Goal: Task Accomplishment & Management: Complete application form

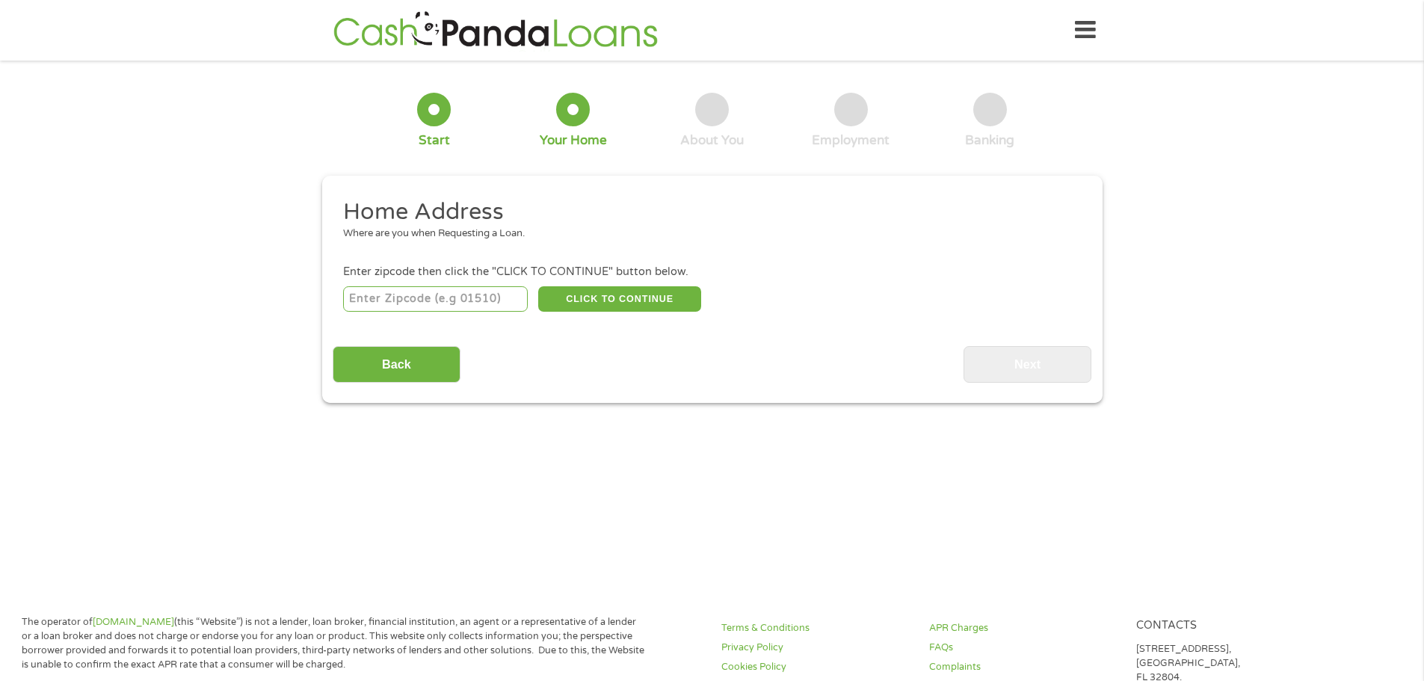
click at [411, 297] on input "number" at bounding box center [435, 298] width 185 height 25
type input "43004"
click at [611, 294] on button "CLICK TO CONTINUE" at bounding box center [619, 298] width 163 height 25
type input "43004"
type input "Blacklick"
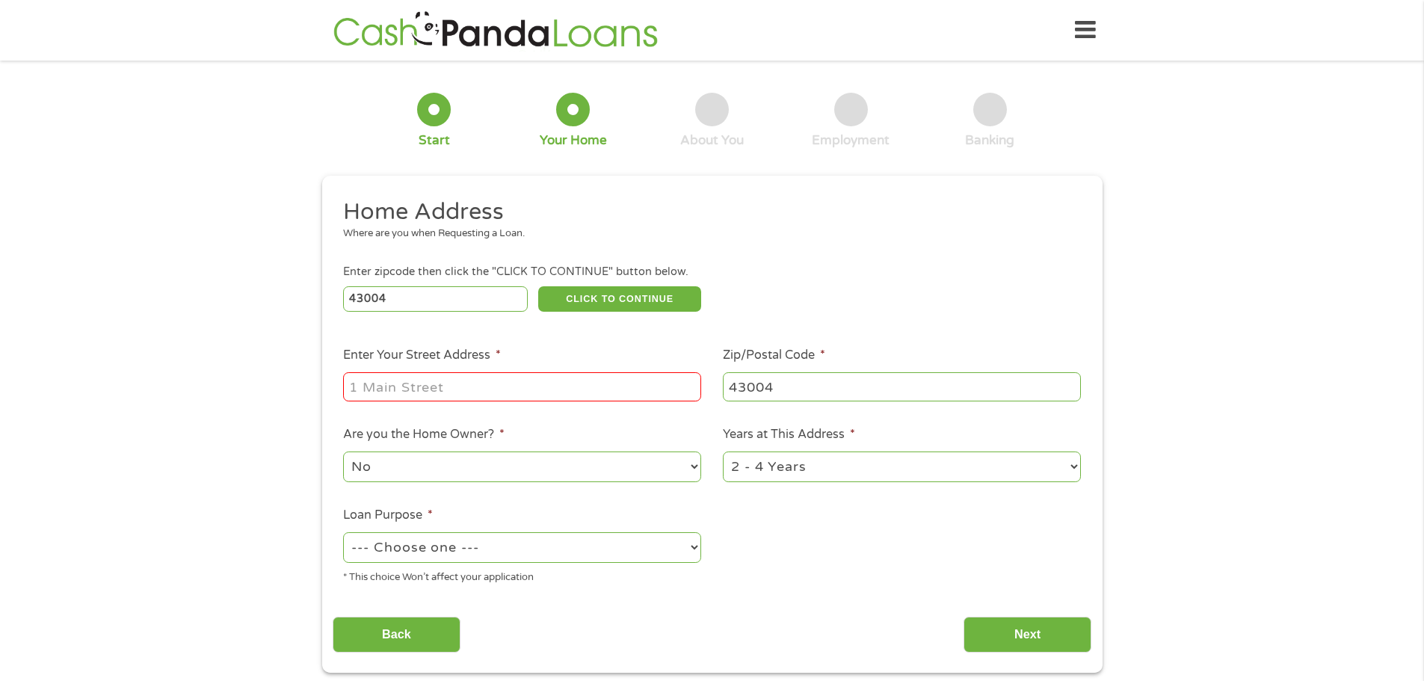
click at [457, 388] on input "Enter Your Street Address *" at bounding box center [522, 386] width 358 height 28
type input "[STREET_ADDRESS]"
click at [417, 544] on select "--- Choose one --- Pay Bills Debt Consolidation Home Improvement Major Purchase…" at bounding box center [522, 547] width 358 height 31
select select "majorpurchase"
click at [343, 532] on select "--- Choose one --- Pay Bills Debt Consolidation Home Improvement Major Purchase…" at bounding box center [522, 547] width 358 height 31
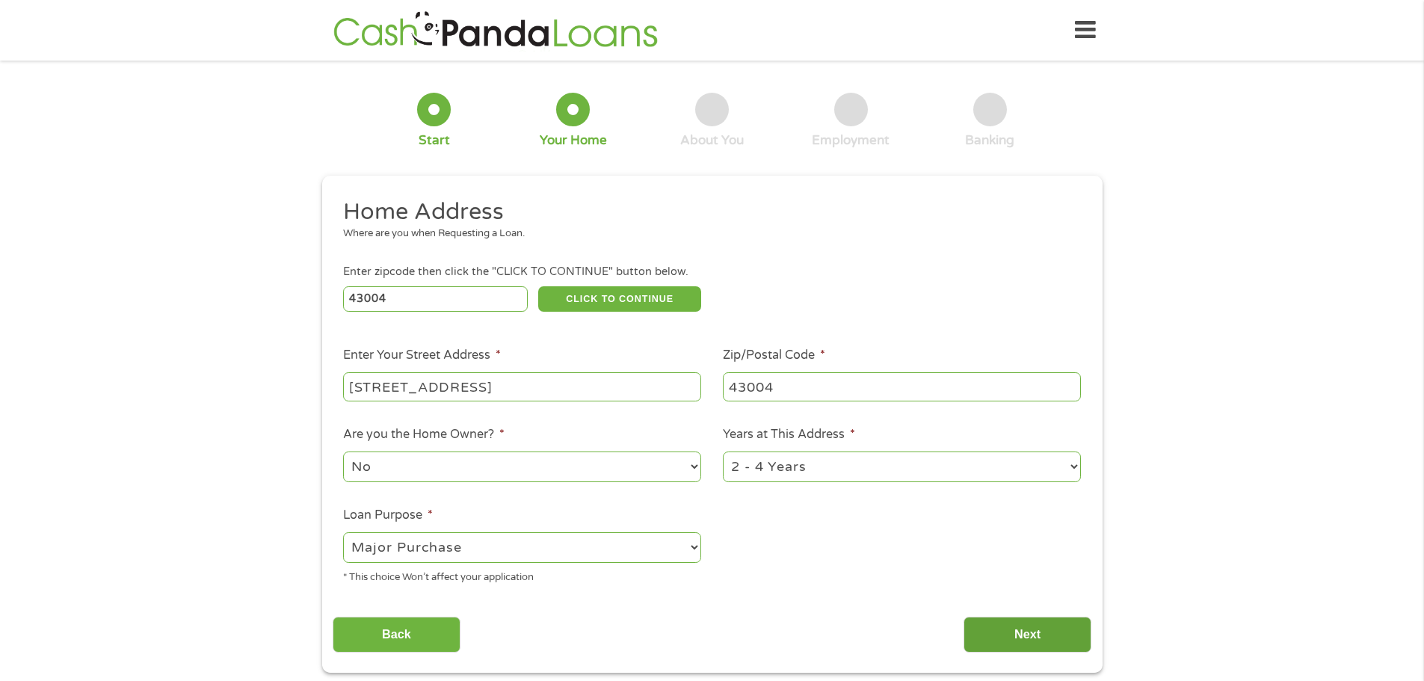
click at [1038, 637] on input "Next" at bounding box center [1027, 635] width 128 height 37
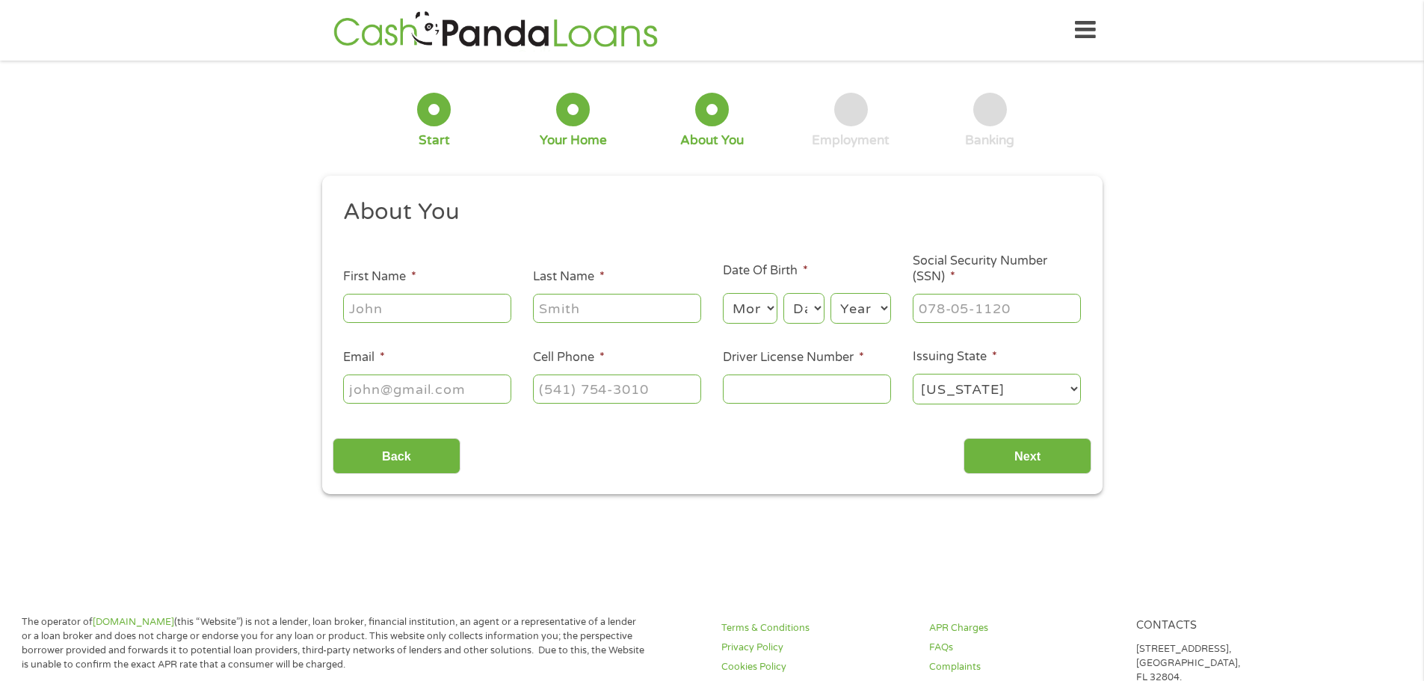
click at [465, 314] on input "First Name *" at bounding box center [427, 308] width 168 height 28
type input "[PERSON_NAME]"
type input "[PERSON_NAME][EMAIL_ADDRESS][PERSON_NAME][DOMAIN_NAME]"
type input "[PHONE_NUMBER]"
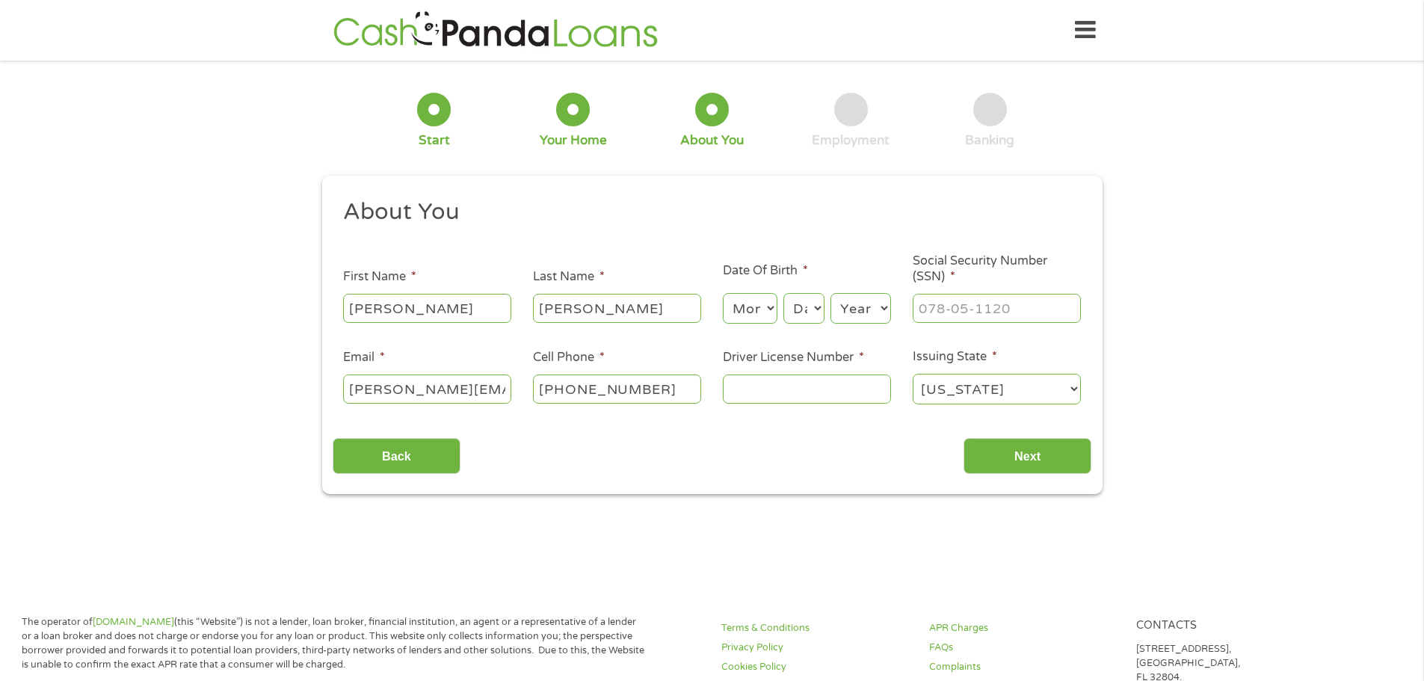
click at [753, 306] on select "Month 1 2 3 4 5 6 7 8 9 10 11 12" at bounding box center [750, 308] width 55 height 31
select select "1"
click at [723, 293] on select "Month 1 2 3 4 5 6 7 8 9 10 11 12" at bounding box center [750, 308] width 55 height 31
click at [798, 303] on select "Day 1 2 3 4 5 6 7 8 9 10 11 12 13 14 15 16 17 18 19 20 21 22 23 24 25 26 27 28 …" at bounding box center [803, 308] width 40 height 31
select select "5"
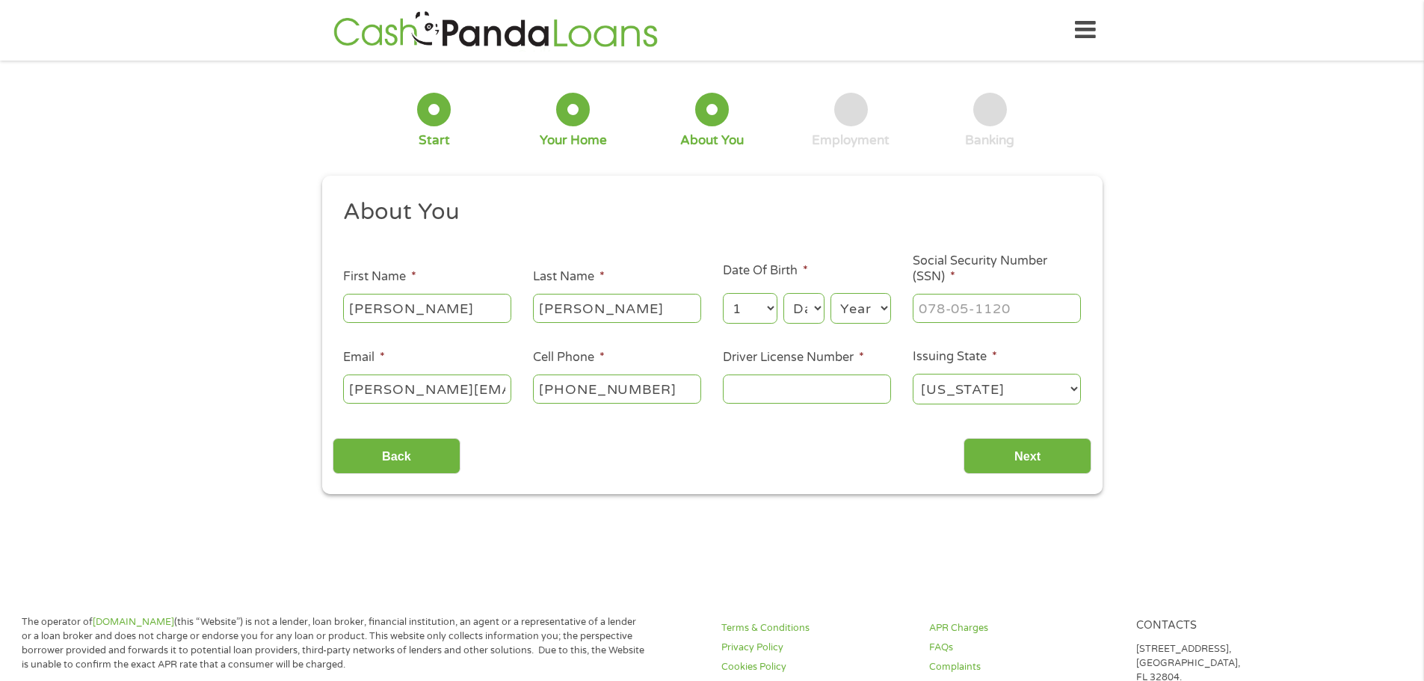
click at [783, 293] on select "Day 1 2 3 4 5 6 7 8 9 10 11 12 13 14 15 16 17 18 19 20 21 22 23 24 25 26 27 28 …" at bounding box center [803, 308] width 40 height 31
click at [853, 295] on select "Year [DATE] 2006 2005 2004 2003 2002 2001 2000 1999 1998 1997 1996 1995 1994 19…" at bounding box center [860, 308] width 61 height 31
select select "1976"
click at [830, 293] on select "Year [DATE] 2006 2005 2004 2003 2002 2001 2000 1999 1998 1997 1996 1995 1994 19…" at bounding box center [860, 308] width 61 height 31
click at [957, 303] on input "___-__-____" at bounding box center [996, 308] width 168 height 28
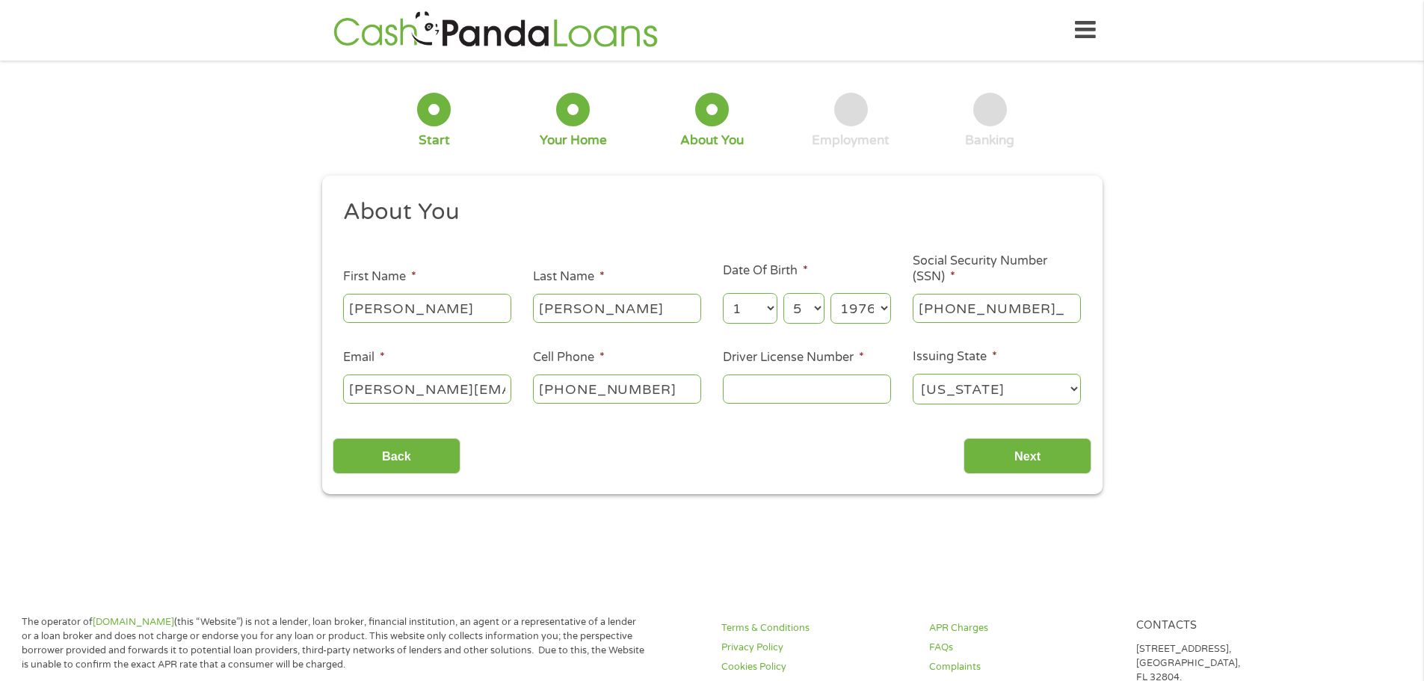
type input "300-74-7697"
type input "[PERSON_NAME].[PERSON_NAME]@gm(614) [DOMAIN_NAME]"
type input "(___) ___-____"
type input "[PERSON_NAME][EMAIL_ADDRESS][PERSON_NAME][DOMAIN_NAME]"
click at [502, 384] on input "[PERSON_NAME][EMAIL_ADDRESS][PERSON_NAME][DOMAIN_NAME]" at bounding box center [427, 388] width 168 height 28
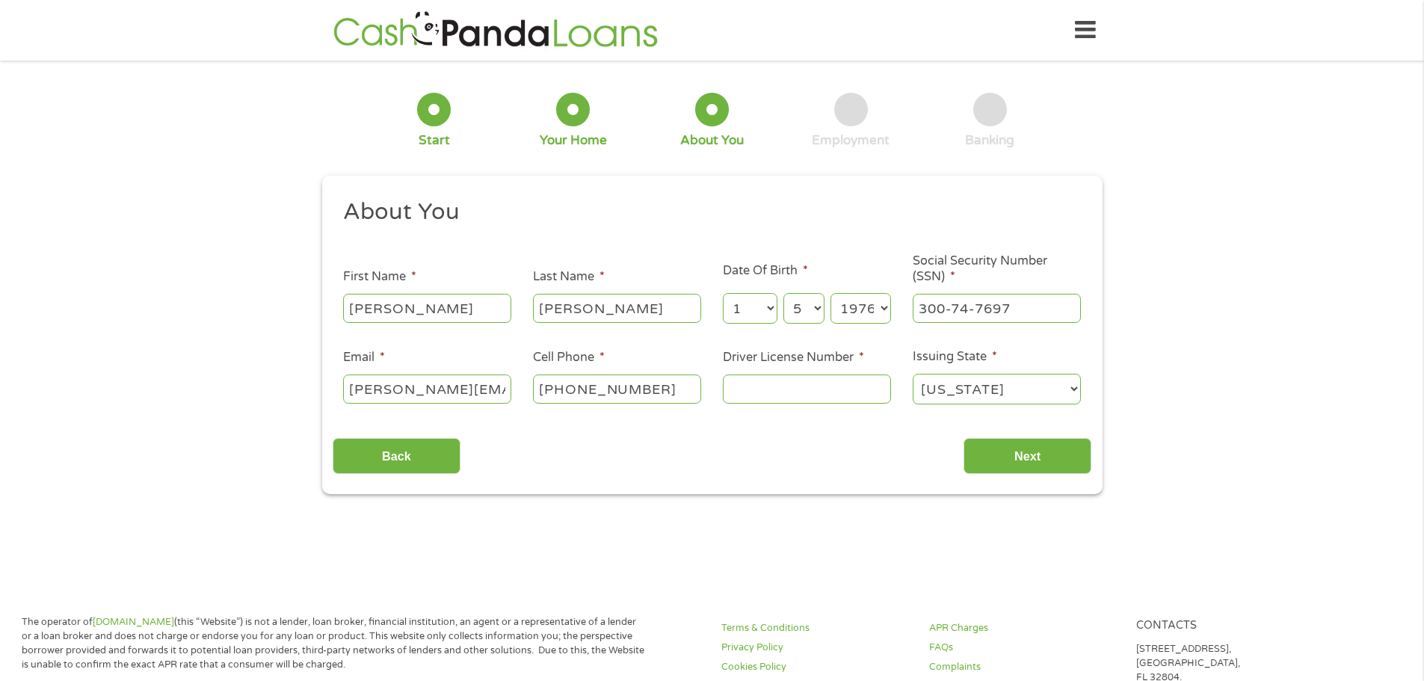
click at [658, 385] on input "[PHONE_NUMBER]" at bounding box center [617, 388] width 168 height 28
type input "[PHONE_NUMBER]"
click at [781, 392] on input "Driver License Number *" at bounding box center [807, 388] width 168 height 28
type input "RN486433"
click at [1045, 452] on input "Next" at bounding box center [1027, 456] width 128 height 37
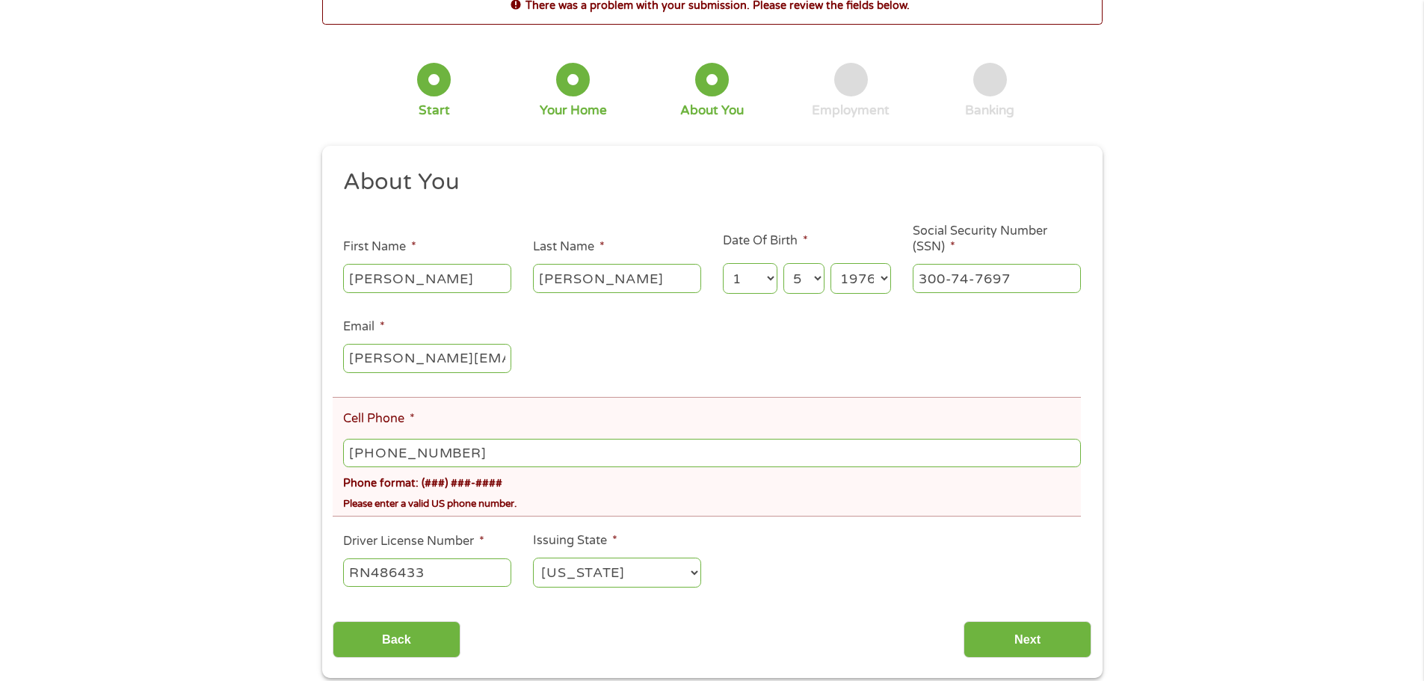
scroll to position [149, 0]
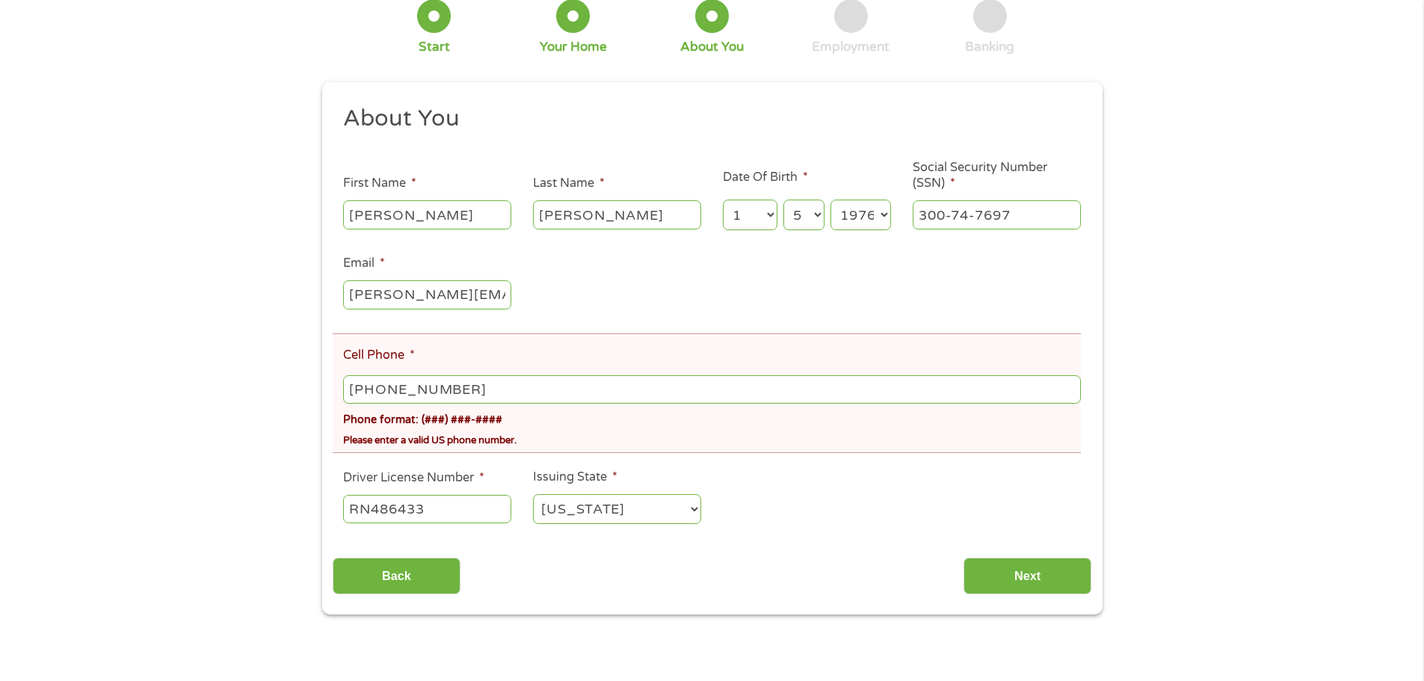
click at [470, 390] on input "[PHONE_NUMBER]" at bounding box center [711, 389] width 737 height 28
type input "[PHONE_NUMBER]"
click at [541, 415] on div "Phone format: (###) ###-####" at bounding box center [711, 418] width 737 height 22
click at [1019, 563] on input "Next" at bounding box center [1027, 575] width 128 height 37
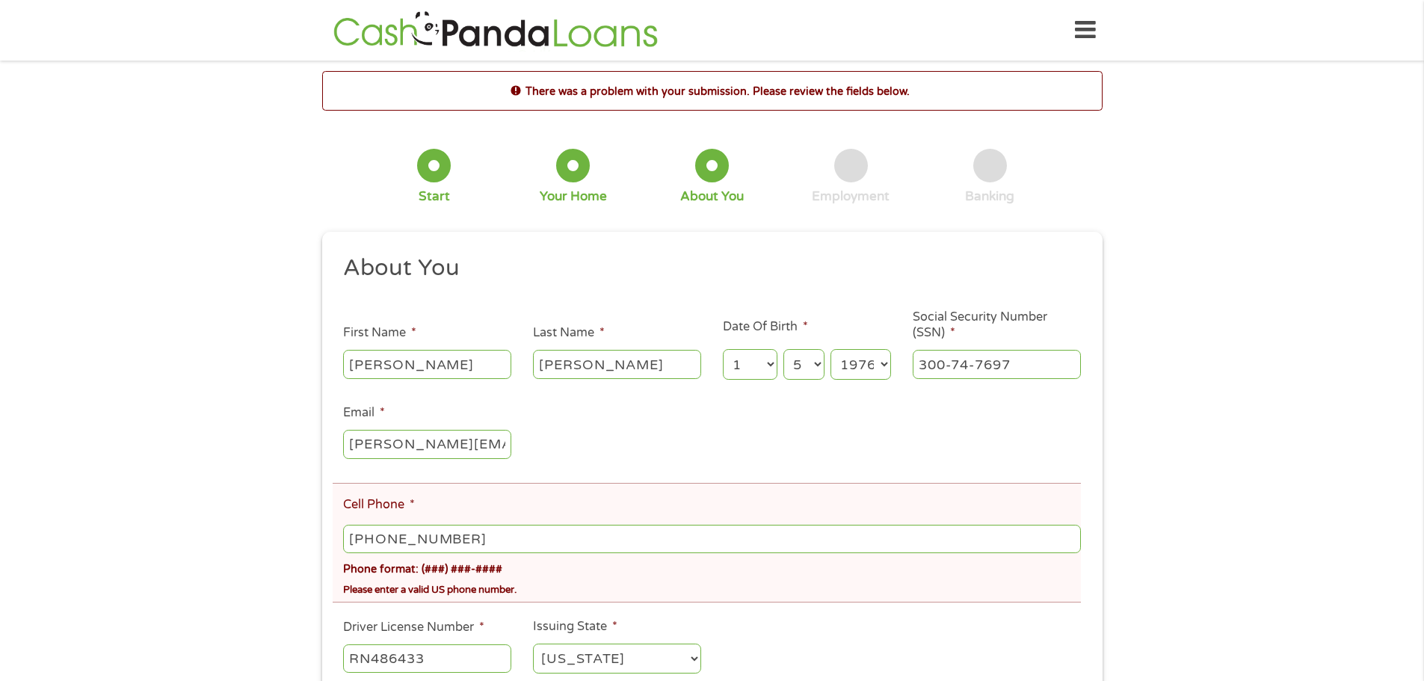
click at [484, 537] on input "[PHONE_NUMBER]" at bounding box center [711, 539] width 737 height 28
click at [499, 584] on div "Please enter a valid US phone number." at bounding box center [711, 587] width 737 height 20
click at [570, 589] on div "Please enter a valid US phone number." at bounding box center [711, 587] width 737 height 20
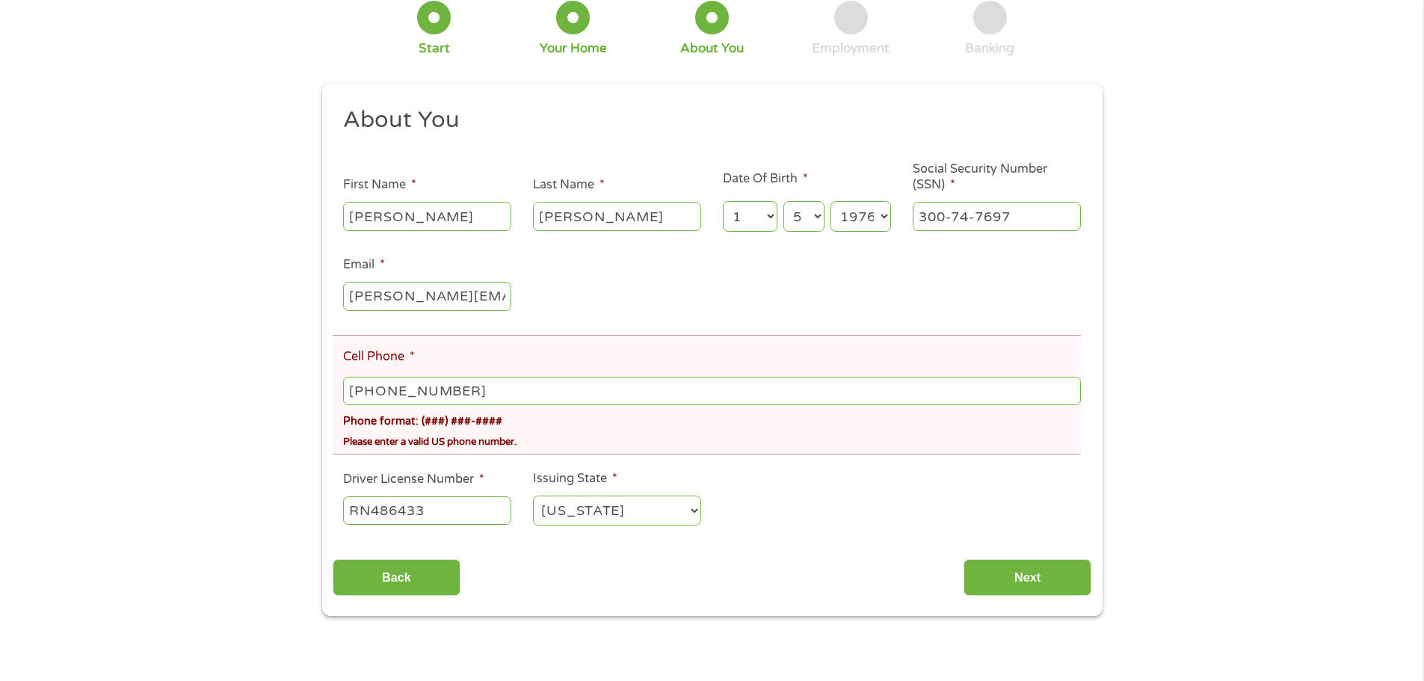
scroll to position [149, 0]
click at [480, 393] on input "[PHONE_NUMBER]" at bounding box center [711, 389] width 737 height 28
click at [510, 392] on input "[PHONE_NUMBER]" at bounding box center [711, 389] width 737 height 28
type input "[PHONE_NUMBER]"
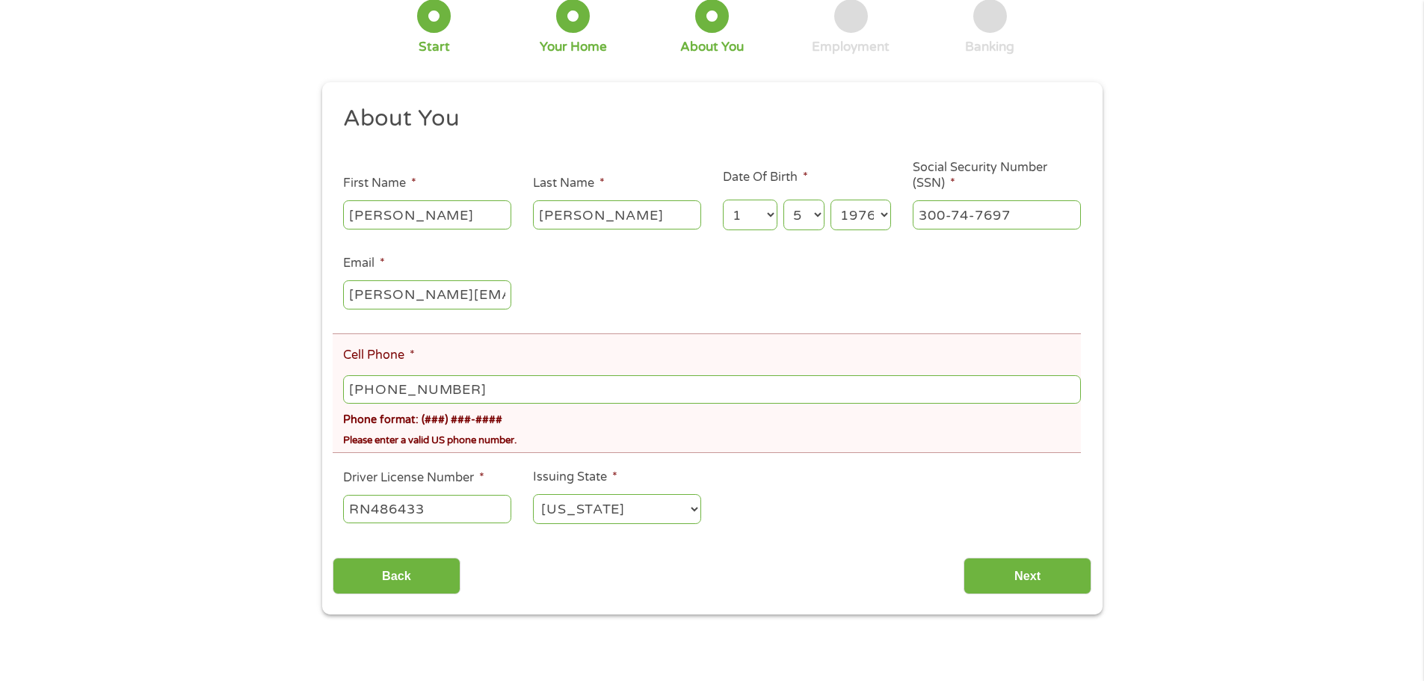
click at [963, 557] on input "Next" at bounding box center [1027, 575] width 128 height 37
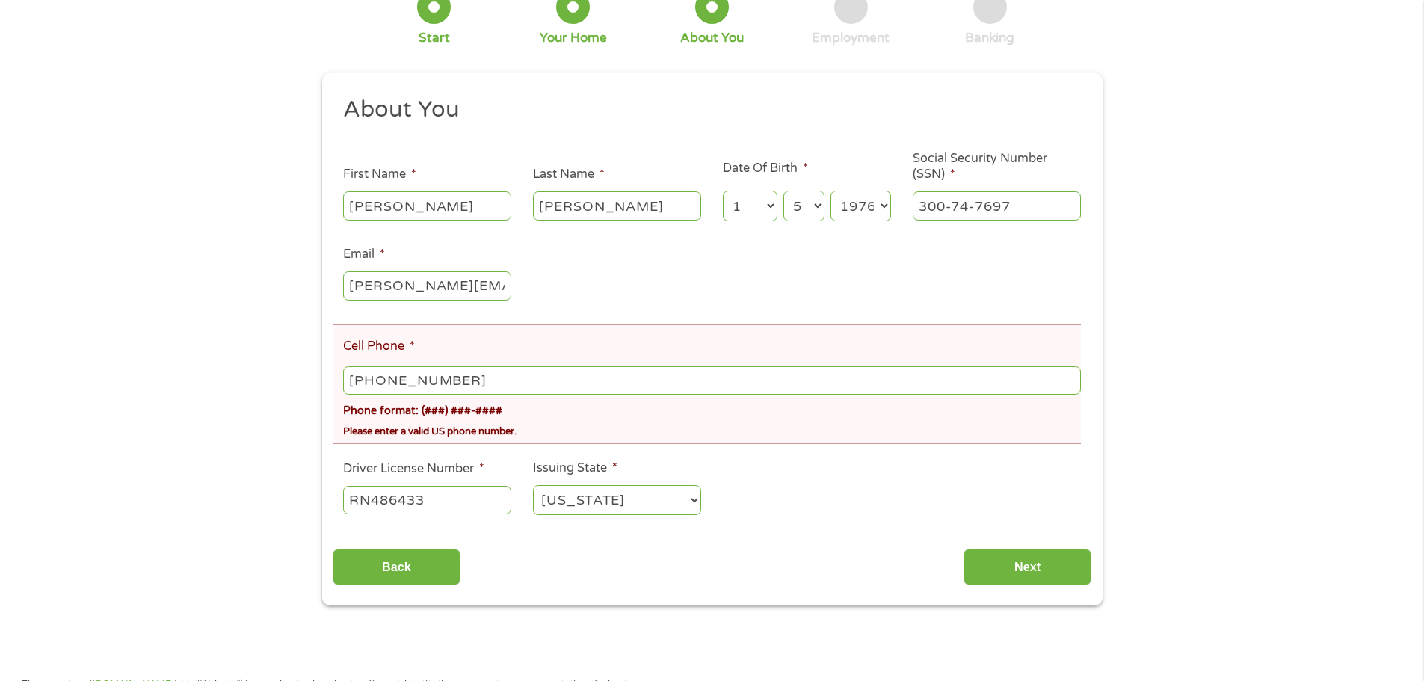
scroll to position [299, 0]
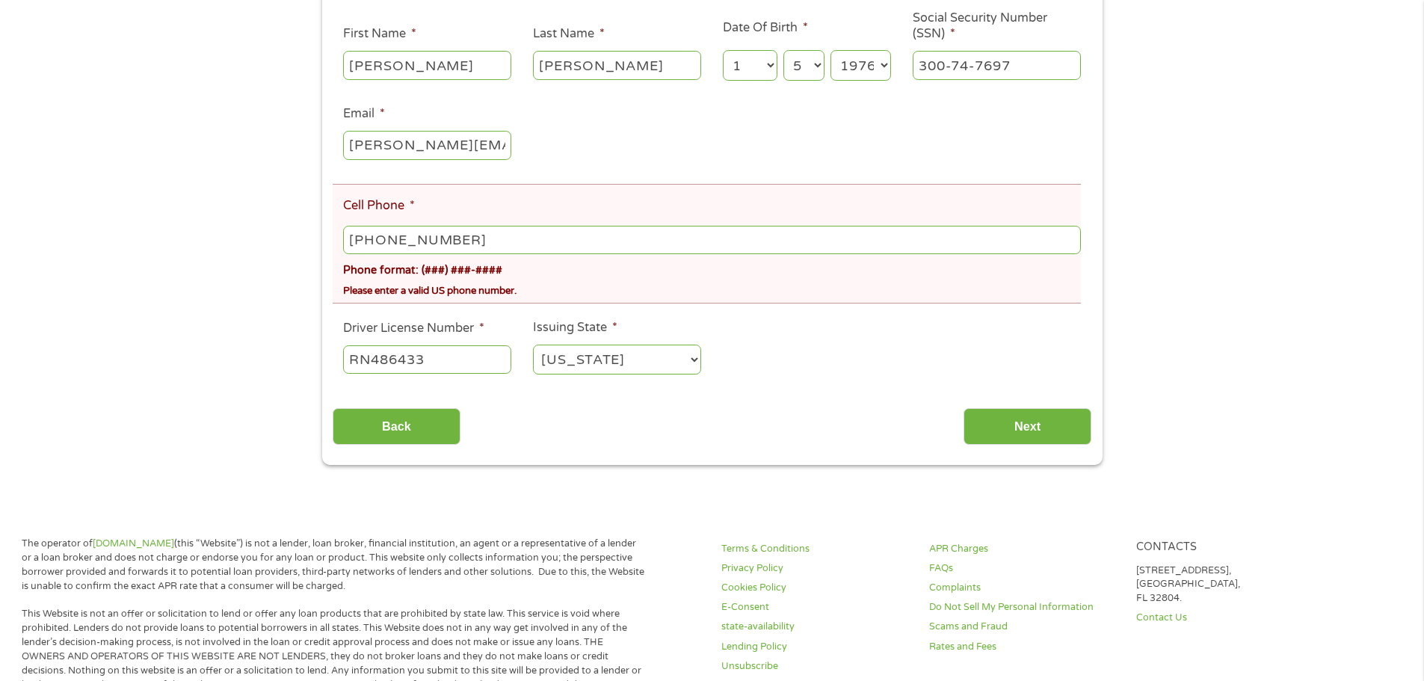
click at [380, 152] on input "[PERSON_NAME][EMAIL_ADDRESS][PERSON_NAME][DOMAIN_NAME]" at bounding box center [427, 145] width 168 height 28
click at [1031, 425] on input "Next" at bounding box center [1027, 426] width 128 height 37
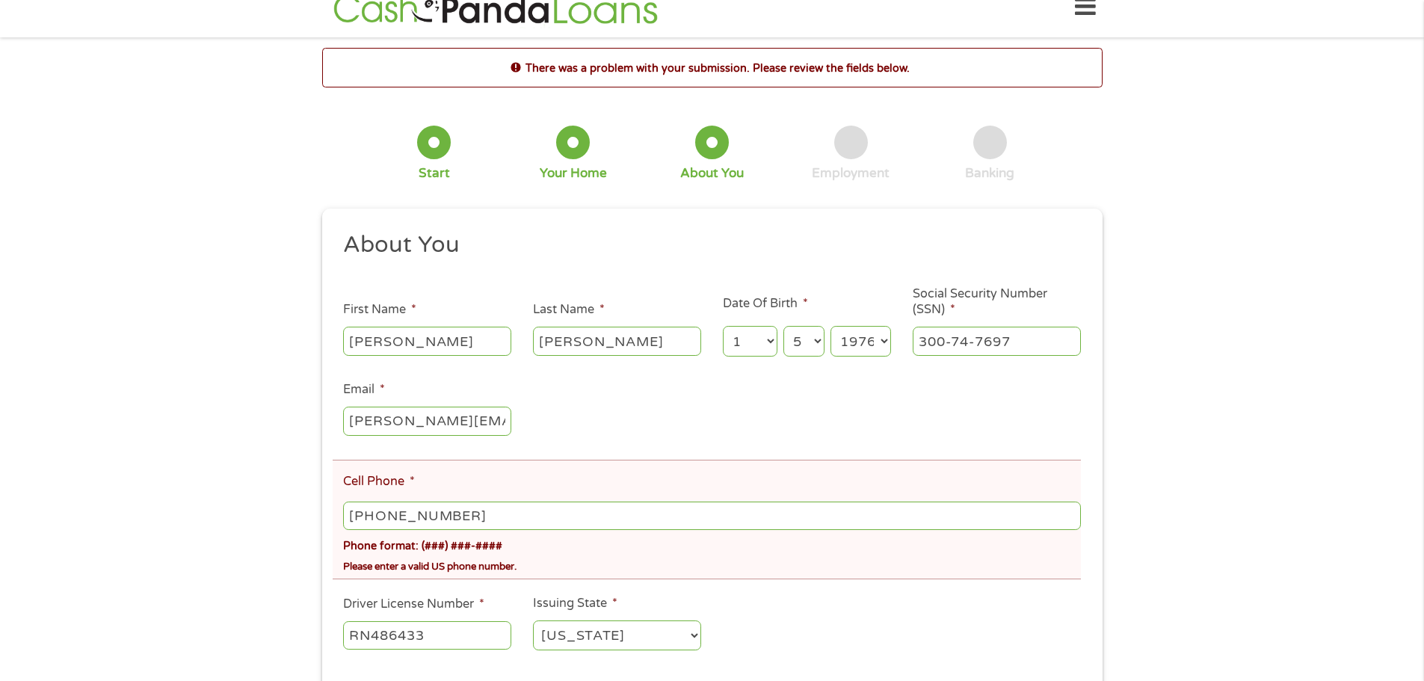
scroll to position [0, 0]
